Goal: Task Accomplishment & Management: Complete application form

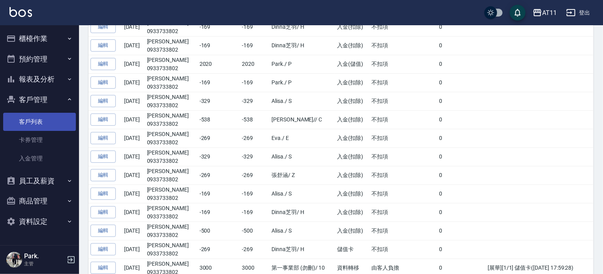
scroll to position [197, 0]
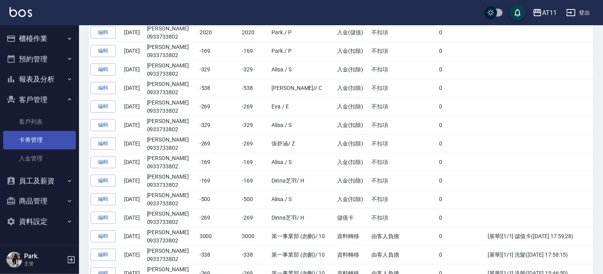
drag, startPoint x: 37, startPoint y: 117, endPoint x: 40, endPoint y: 147, distance: 30.2
click at [37, 117] on link "客戶列表" at bounding box center [39, 122] width 73 height 18
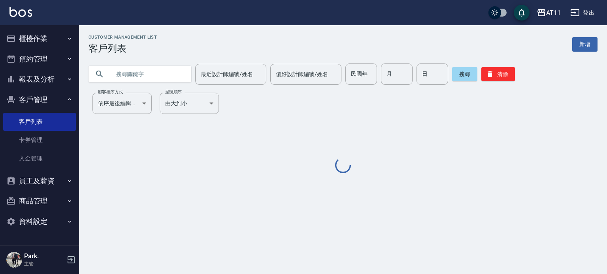
click at [141, 71] on input "text" at bounding box center [148, 74] width 74 height 21
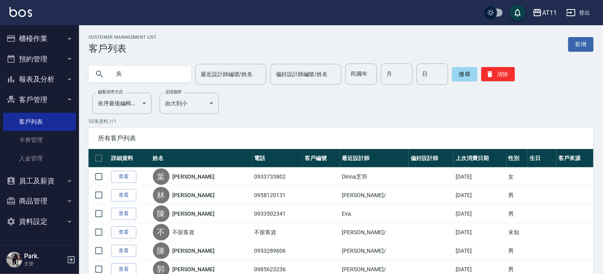
type input "吳"
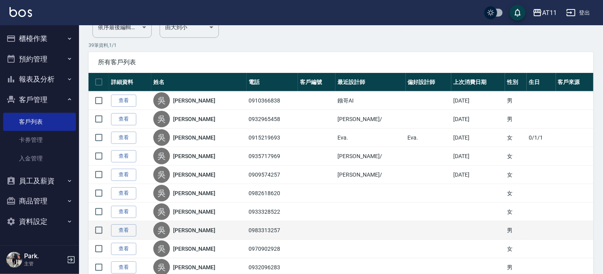
scroll to position [118, 0]
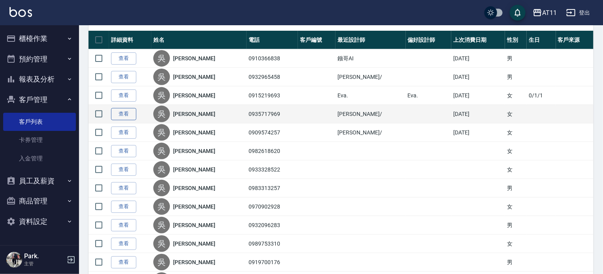
click at [122, 112] on link "查看" at bounding box center [123, 114] width 25 height 12
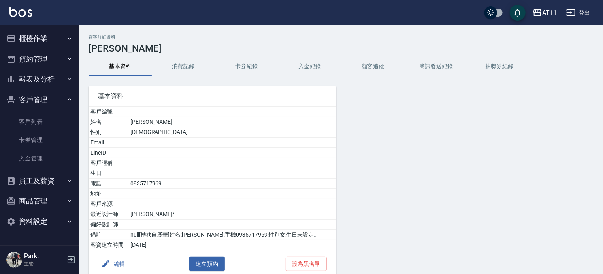
click at [316, 63] on button "入金紀錄" at bounding box center [309, 66] width 63 height 19
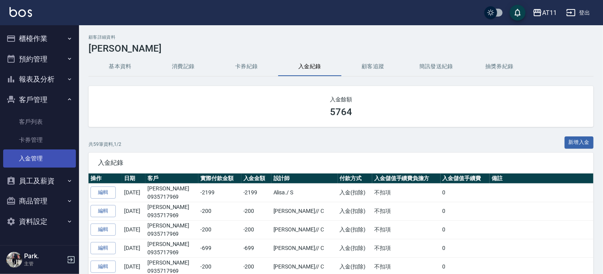
click at [38, 159] on link "入金管理" at bounding box center [39, 159] width 73 height 18
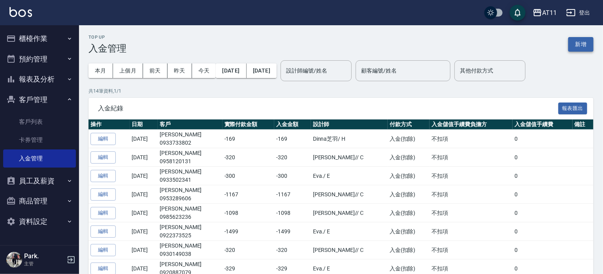
click at [580, 40] on button "新增" at bounding box center [580, 44] width 25 height 15
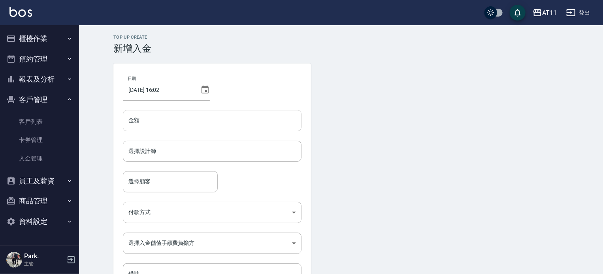
click at [179, 121] on input "金額" at bounding box center [212, 120] width 179 height 21
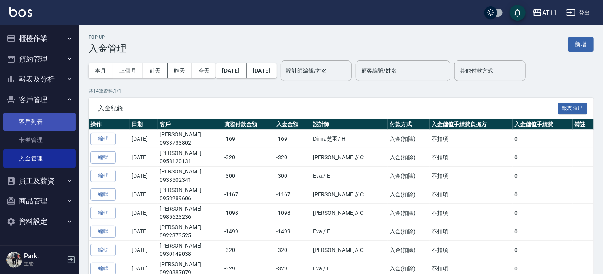
click at [25, 128] on link "客戶列表" at bounding box center [39, 122] width 73 height 18
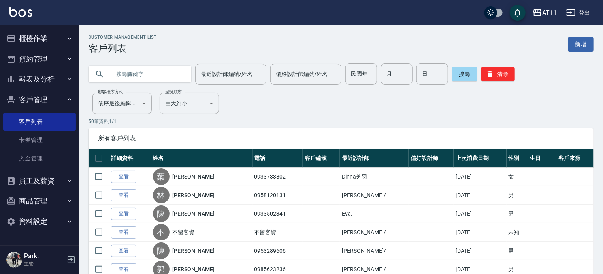
click at [158, 74] on input "text" at bounding box center [148, 74] width 74 height 21
type input "吳"
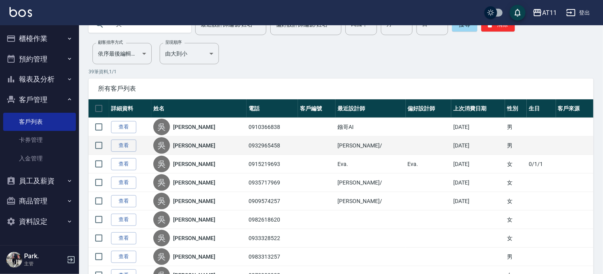
scroll to position [79, 0]
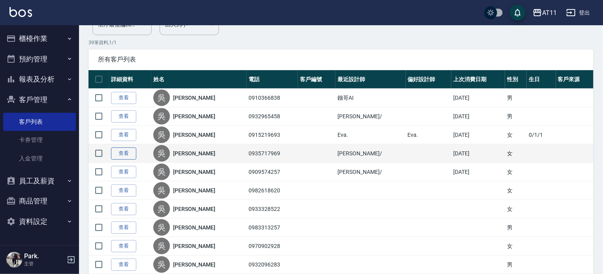
click at [120, 154] on link "查看" at bounding box center [123, 154] width 25 height 12
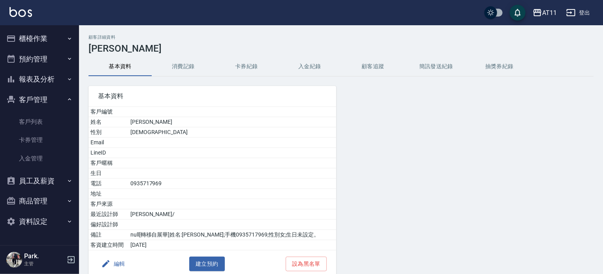
click at [312, 70] on button "入金紀錄" at bounding box center [309, 66] width 63 height 19
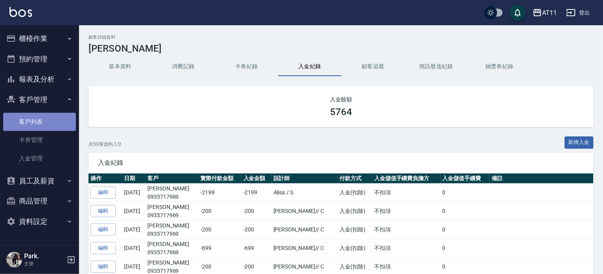
drag, startPoint x: 30, startPoint y: 118, endPoint x: 41, endPoint y: 130, distance: 16.5
click at [30, 117] on link "客戶列表" at bounding box center [39, 122] width 73 height 18
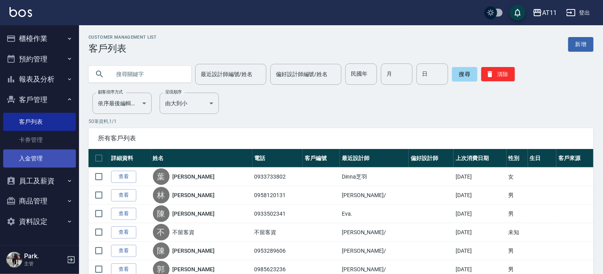
click at [31, 159] on link "入金管理" at bounding box center [39, 159] width 73 height 18
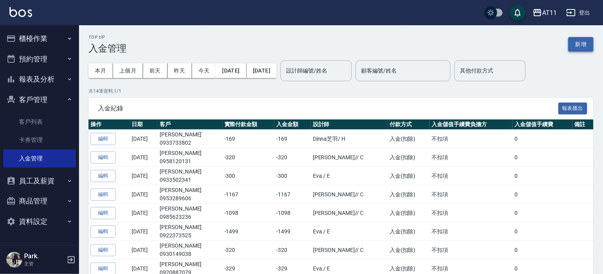
click at [592, 43] on button "新增" at bounding box center [580, 44] width 25 height 15
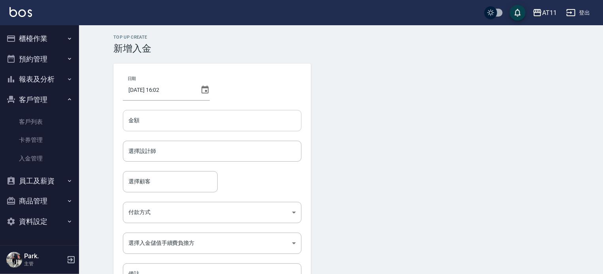
click at [208, 110] on input "金額" at bounding box center [212, 120] width 179 height 21
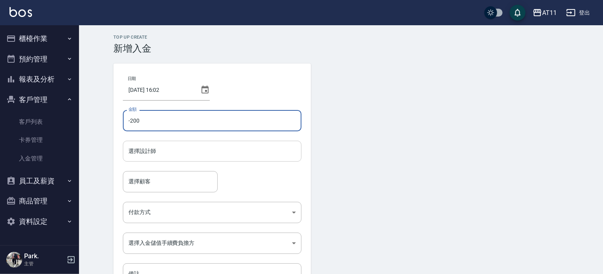
type input "-200"
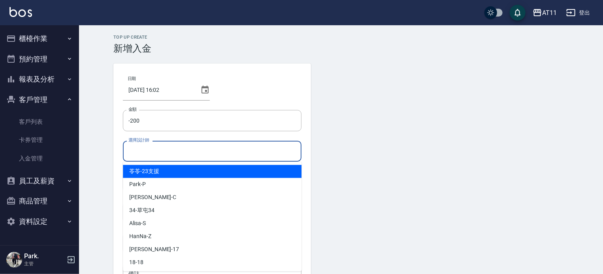
click at [186, 156] on input "選擇設計師" at bounding box center [211, 152] width 171 height 14
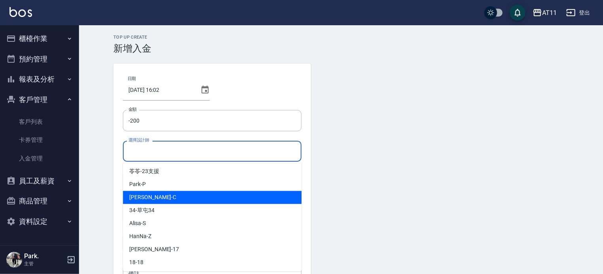
click at [176, 192] on div "Connie -C" at bounding box center [212, 197] width 179 height 13
type input "Connie-C"
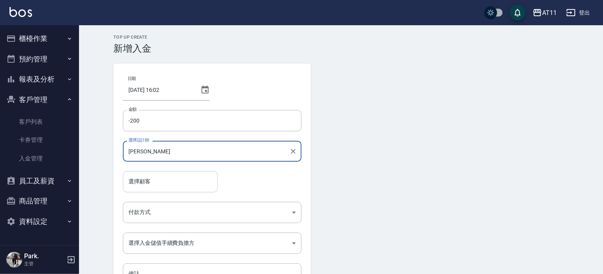
click at [145, 184] on input "選擇顧客" at bounding box center [170, 182] width 88 height 14
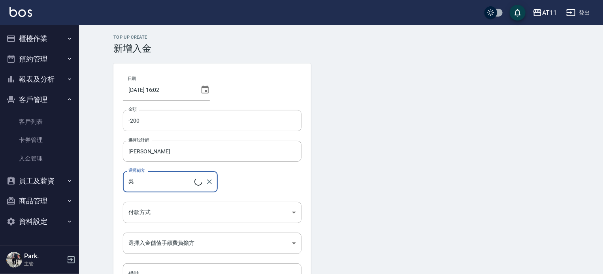
type input "吳治祐/0910366838"
click at [212, 185] on icon "Clear" at bounding box center [209, 182] width 8 height 8
type input "葉盈君/0933733802"
click at [213, 184] on icon "Clear" at bounding box center [209, 182] width 8 height 8
type input "葉盈君/0933733802"
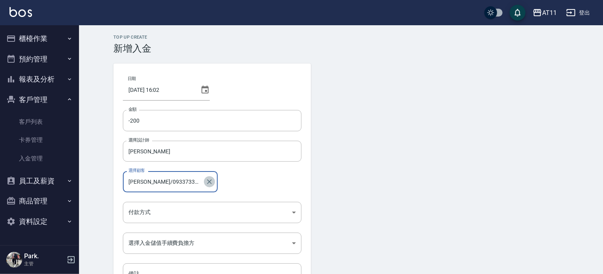
click at [211, 183] on icon "Clear" at bounding box center [209, 182] width 8 height 8
type input "葉盈君/0933733802"
drag, startPoint x: 190, startPoint y: 183, endPoint x: 109, endPoint y: 187, distance: 81.5
click at [109, 187] on div "Top Up Create 新增入金 日期 2025/09/04 16:02 金額 -200 金額 選擇設計師 Connie-C 選擇設計師 選擇顧客 葉盈君…" at bounding box center [341, 177] width 474 height 284
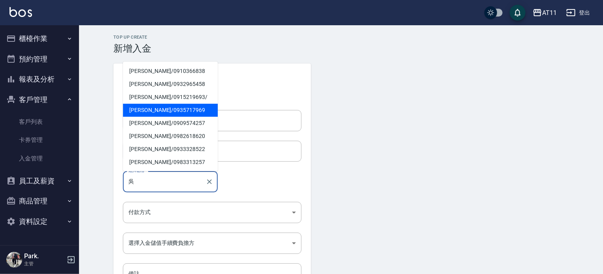
click at [146, 107] on span "吳映蓉 / 0935717969" at bounding box center [170, 110] width 95 height 13
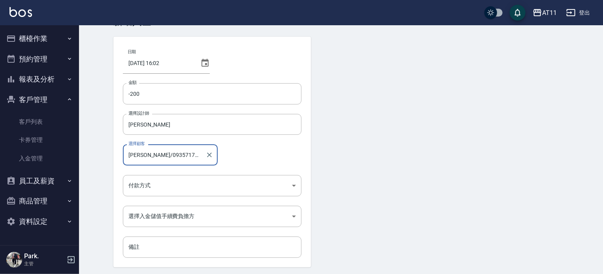
scroll to position [53, 0]
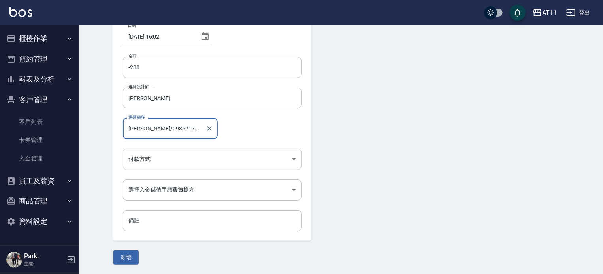
type input "吳映蓉/0935717969"
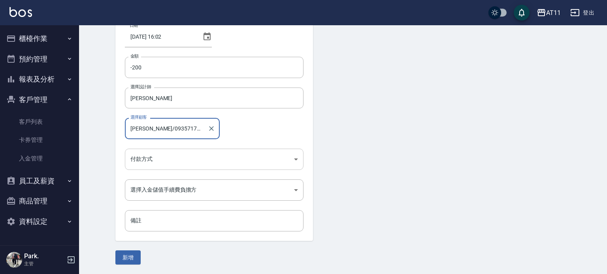
click at [189, 158] on body "AT11 登出 櫃檯作業 打帳單 帳單列表 現金收支登錄 材料自購登錄 每日結帳 排班表 現場電腦打卡 掃碼打卡 預約管理 預約管理 單日預約紀錄 單週預約紀…" at bounding box center [303, 111] width 607 height 328
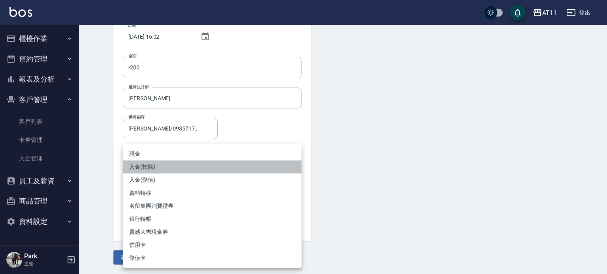
click at [180, 169] on li "入金(扣除)" at bounding box center [212, 167] width 179 height 13
type input "入金(扣除)"
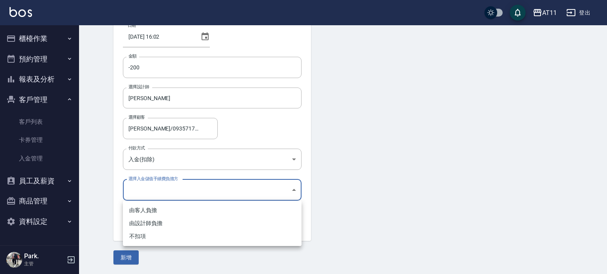
click at [163, 196] on body "AT11 登出 櫃檯作業 打帳單 帳單列表 現金收支登錄 材料自購登錄 每日結帳 排班表 現場電腦打卡 掃碼打卡 預約管理 預約管理 單日預約紀錄 單週預約紀…" at bounding box center [303, 111] width 607 height 328
click at [153, 237] on li "不扣項" at bounding box center [212, 236] width 179 height 13
type input "WITHOUTHANDLINGFEE"
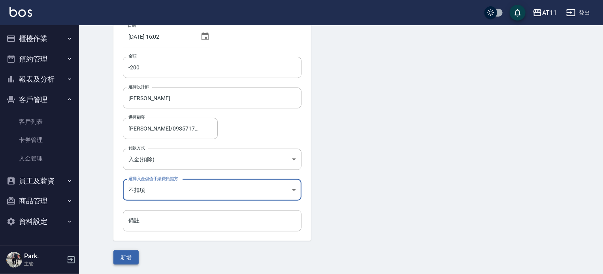
click at [125, 254] on button "新增" at bounding box center [125, 258] width 25 height 15
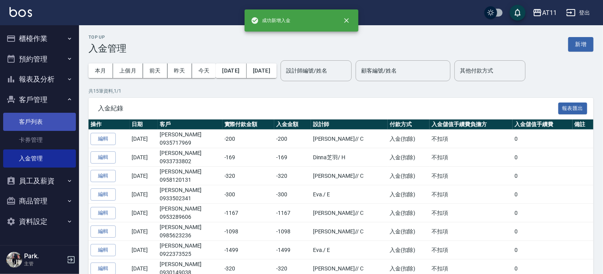
click at [22, 127] on link "客戶列表" at bounding box center [39, 122] width 73 height 18
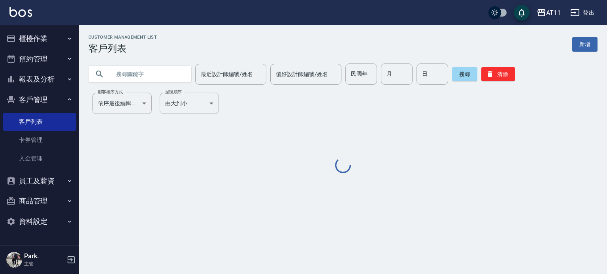
click at [151, 74] on input "text" at bounding box center [148, 74] width 74 height 21
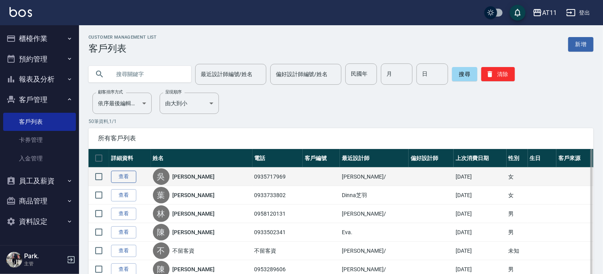
click at [114, 177] on link "查看" at bounding box center [123, 177] width 25 height 12
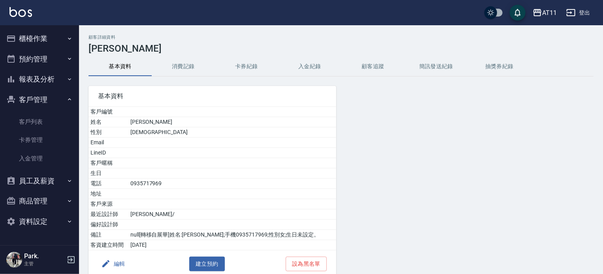
click at [310, 66] on button "入金紀錄" at bounding box center [309, 66] width 63 height 19
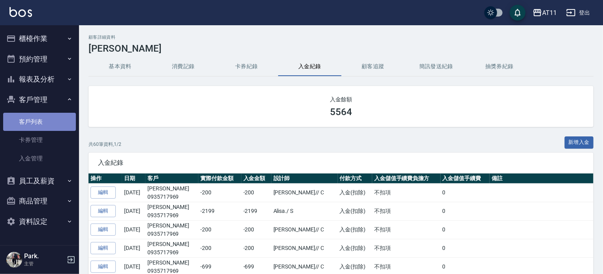
click at [43, 124] on link "客戶列表" at bounding box center [39, 122] width 73 height 18
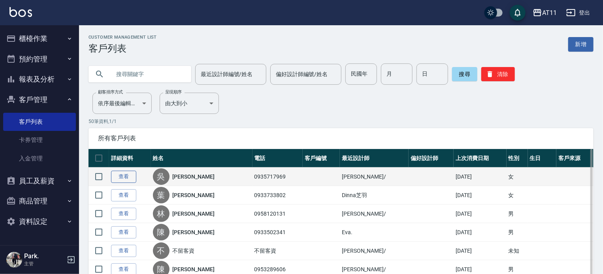
click at [120, 174] on link "查看" at bounding box center [123, 177] width 25 height 12
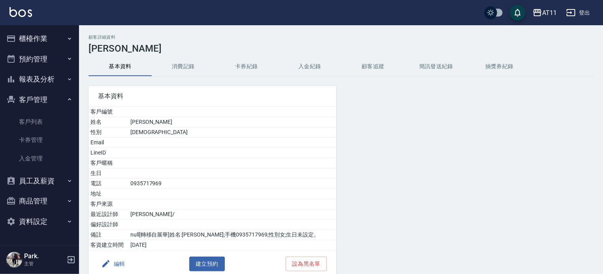
click at [294, 71] on button "入金紀錄" at bounding box center [309, 66] width 63 height 19
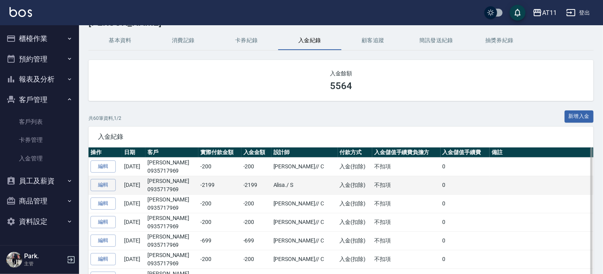
scroll to position [39, 0]
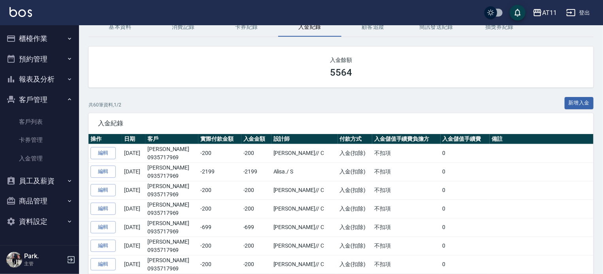
click at [276, 101] on div "共 60 筆資料, 1 / 2 新增入金" at bounding box center [340, 105] width 505 height 16
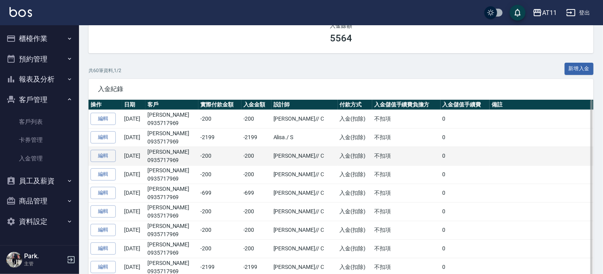
scroll to position [0, 0]
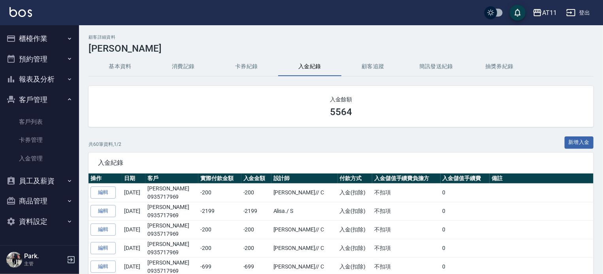
click at [45, 72] on button "報表及分析" at bounding box center [39, 79] width 73 height 21
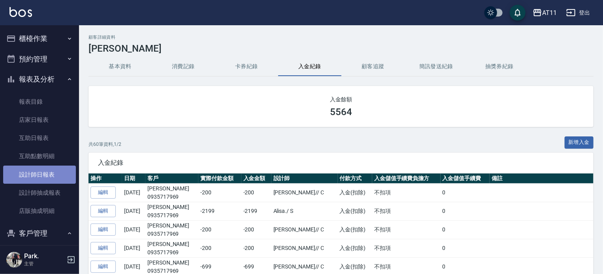
click at [40, 171] on link "設計師日報表" at bounding box center [39, 175] width 73 height 18
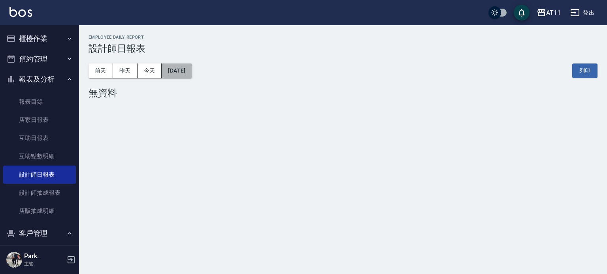
click at [188, 73] on button "[DATE]" at bounding box center [177, 71] width 30 height 15
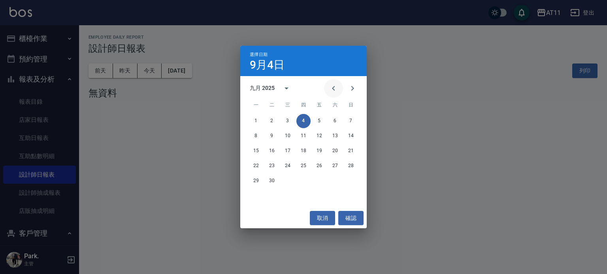
click at [330, 85] on icon "Previous month" at bounding box center [333, 88] width 9 height 9
click at [253, 183] on button "28" at bounding box center [256, 181] width 14 height 14
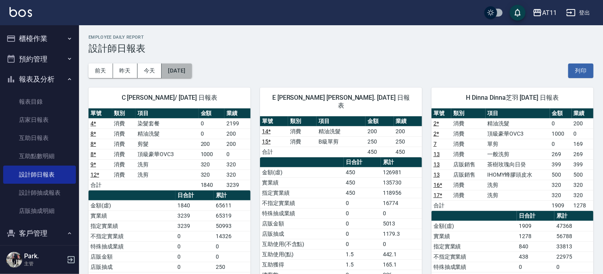
click at [174, 75] on button "[DATE]" at bounding box center [177, 71] width 30 height 15
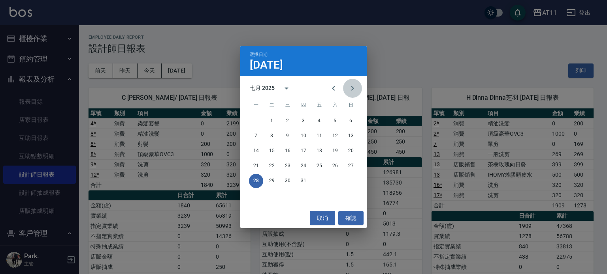
click at [348, 86] on icon "Next month" at bounding box center [352, 88] width 9 height 9
click at [426, 39] on div "選擇日期 [DATE] 八月 2025 一 二 三 四 五 六 日 1 2 3 4 5 6 7 8 9 10 11 12 13 14 15 16 17 18 …" at bounding box center [303, 137] width 607 height 274
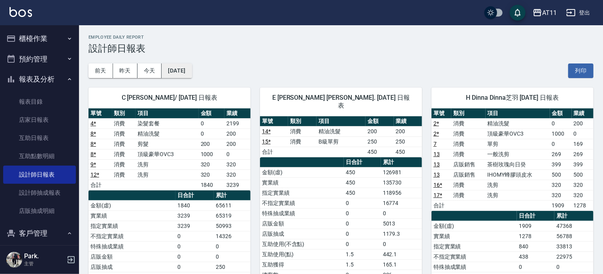
click at [184, 66] on button "[DATE]" at bounding box center [177, 71] width 30 height 15
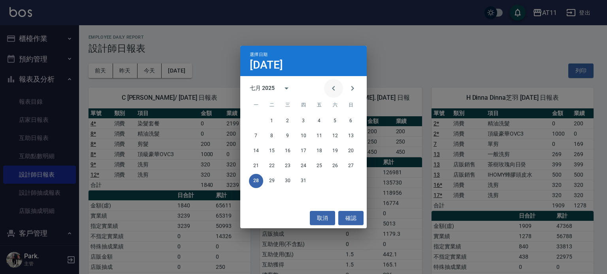
click at [337, 88] on icon "Previous month" at bounding box center [333, 88] width 9 height 9
click at [289, 136] on button "4" at bounding box center [287, 136] width 14 height 14
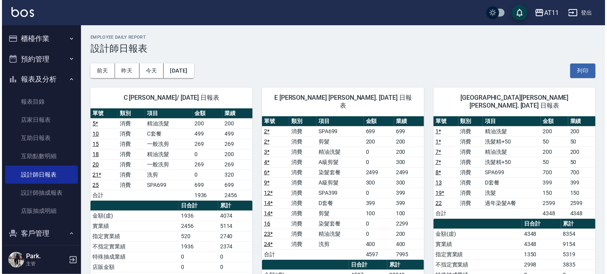
scroll to position [39, 0]
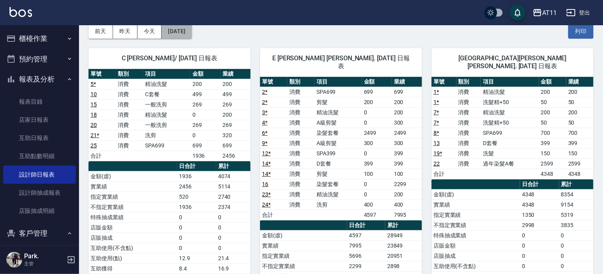
click at [192, 34] on button "[DATE]" at bounding box center [177, 31] width 30 height 15
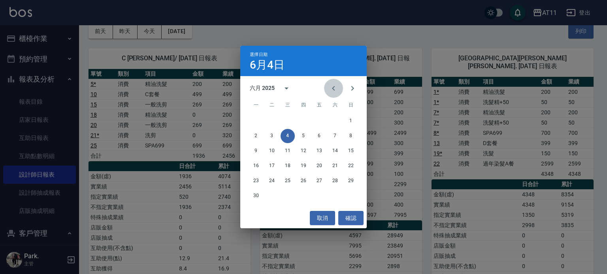
click at [335, 87] on icon "Previous month" at bounding box center [333, 88] width 9 height 9
click at [351, 120] on button "4" at bounding box center [351, 121] width 14 height 14
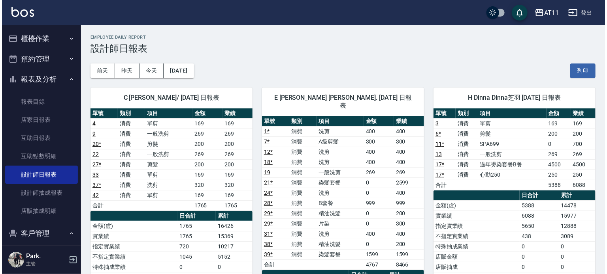
scroll to position [39, 0]
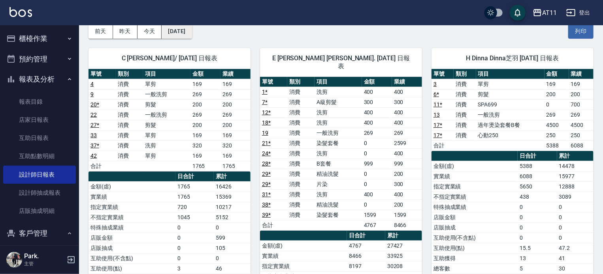
click at [192, 34] on button "[DATE]" at bounding box center [177, 31] width 30 height 15
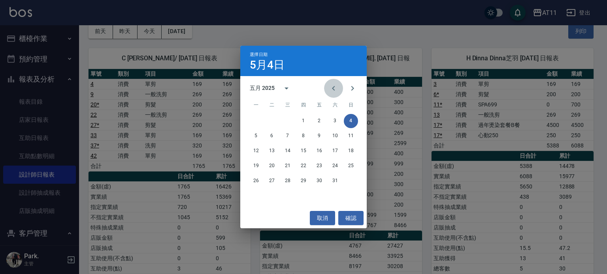
click at [331, 89] on icon "Previous month" at bounding box center [333, 88] width 9 height 9
click at [316, 120] on button "4" at bounding box center [319, 121] width 14 height 14
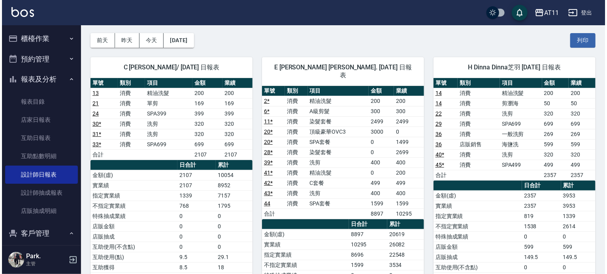
scroll to position [39, 0]
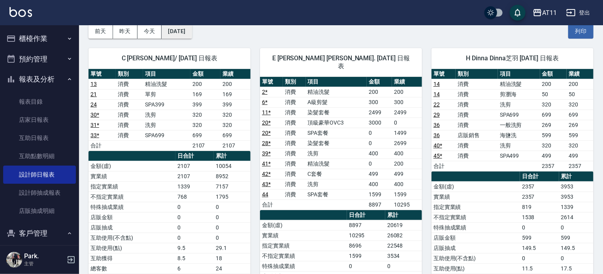
click at [182, 32] on button "[DATE]" at bounding box center [177, 31] width 30 height 15
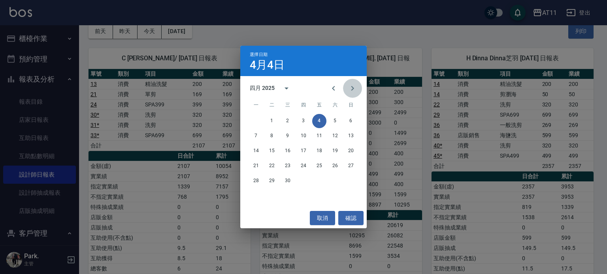
click at [351, 88] on icon "Next month" at bounding box center [352, 88] width 9 height 9
click at [352, 86] on icon "Next month" at bounding box center [352, 88] width 9 height 9
click at [289, 137] on button "4" at bounding box center [287, 136] width 14 height 14
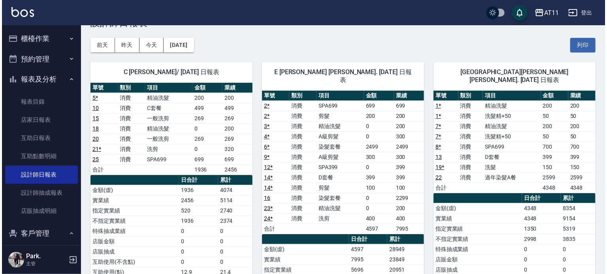
scroll to position [39, 0]
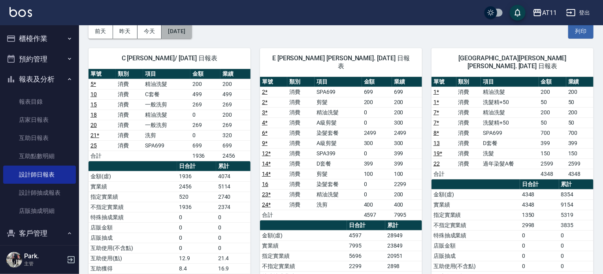
click at [191, 30] on button "[DATE]" at bounding box center [177, 31] width 30 height 15
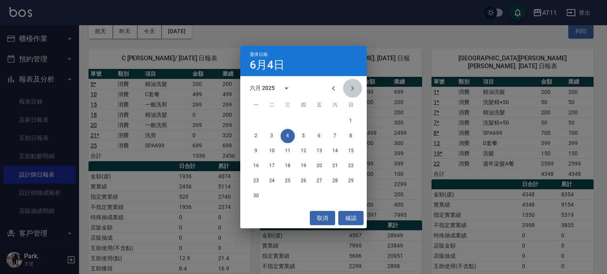
click at [352, 86] on icon "Next month" at bounding box center [352, 88] width 9 height 9
click at [320, 121] on button "4" at bounding box center [319, 121] width 14 height 14
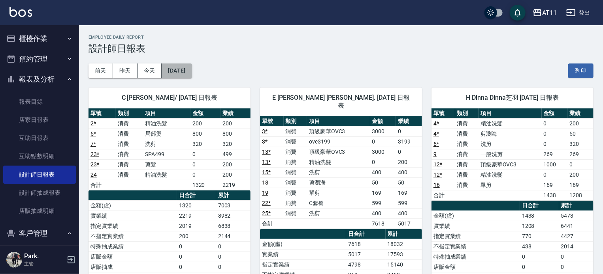
click at [181, 71] on button "[DATE]" at bounding box center [177, 71] width 30 height 15
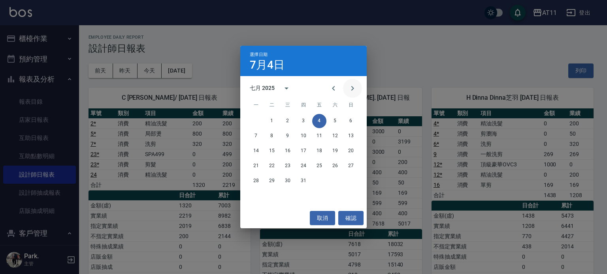
click at [351, 87] on icon "Next month" at bounding box center [352, 88] width 3 height 5
click at [253, 133] on button "4" at bounding box center [256, 136] width 14 height 14
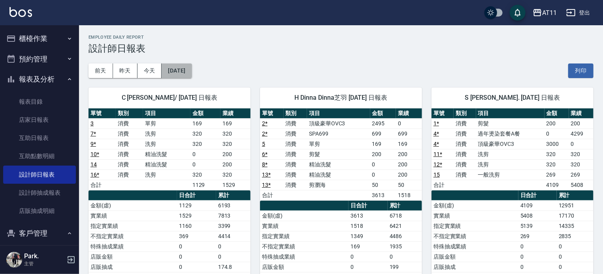
click at [192, 66] on button "[DATE]" at bounding box center [177, 71] width 30 height 15
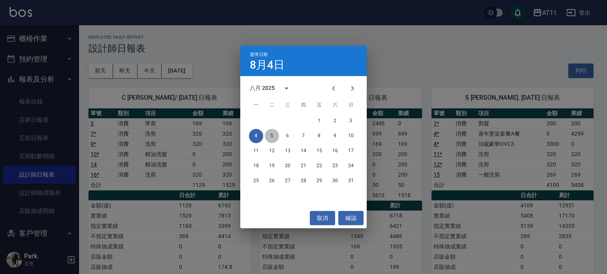
click at [272, 133] on button "5" at bounding box center [272, 136] width 14 height 14
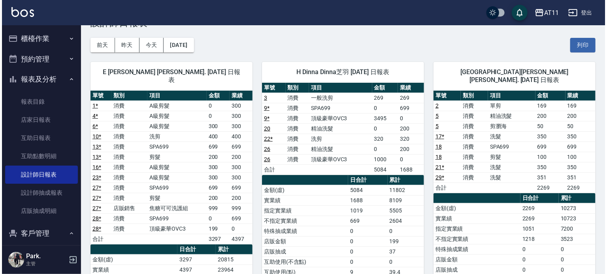
scroll to position [39, 0]
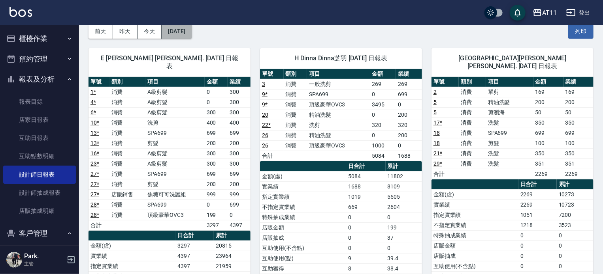
click at [192, 34] on button "[DATE]" at bounding box center [177, 31] width 30 height 15
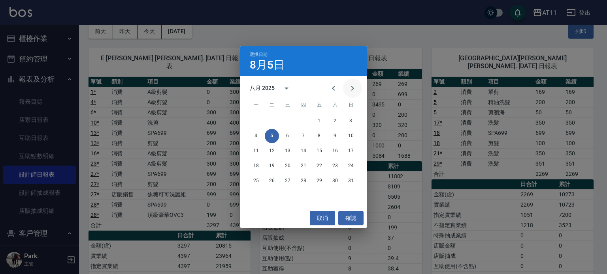
click at [354, 88] on icon "Next month" at bounding box center [352, 88] width 9 height 9
click at [289, 120] on button "3" at bounding box center [287, 121] width 14 height 14
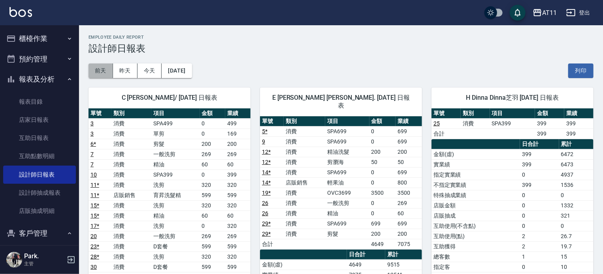
click at [107, 68] on button "前天" at bounding box center [100, 71] width 24 height 15
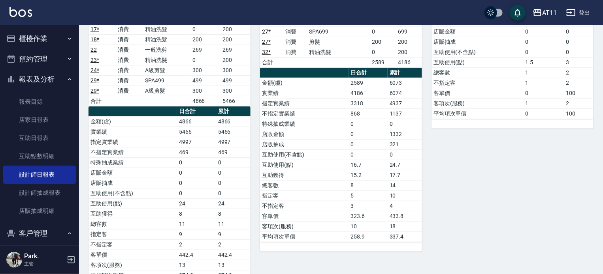
scroll to position [158, 0]
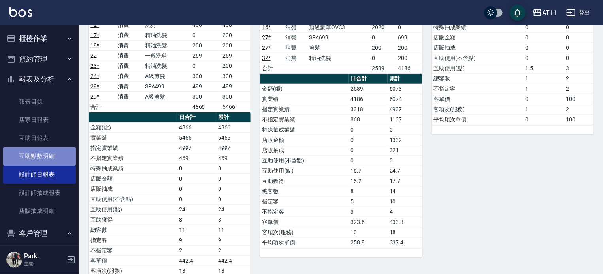
click at [52, 150] on link "互助點數明細" at bounding box center [39, 156] width 73 height 18
